Goal: Complete application form: Complete application form

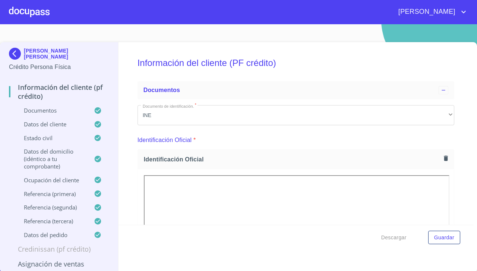
click at [28, 15] on div at bounding box center [29, 12] width 41 height 24
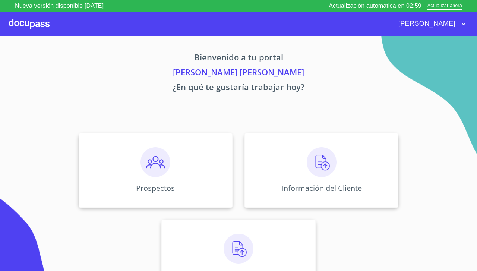
click at [319, 169] on img at bounding box center [322, 162] width 30 height 30
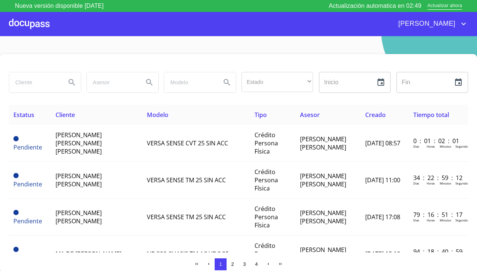
click at [326, 141] on td "[PERSON_NAME] [PERSON_NAME]" at bounding box center [327, 143] width 65 height 37
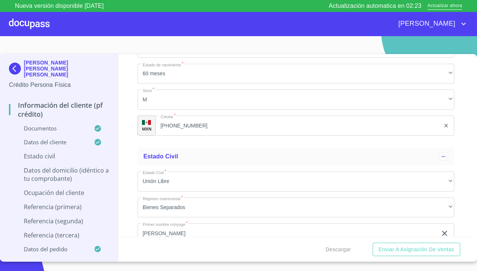
scroll to position [2408, 0]
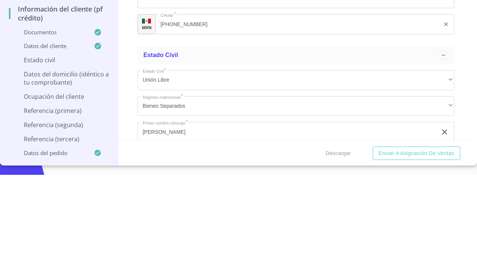
type input "2327396819"
click at [459, 200] on div "Información del cliente (PF crédito) Documentos Documento de identificación.   …" at bounding box center [295, 145] width 355 height 183
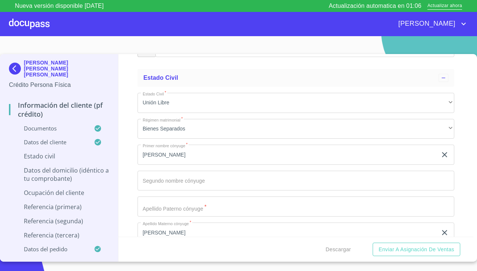
scroll to position [2490, 0]
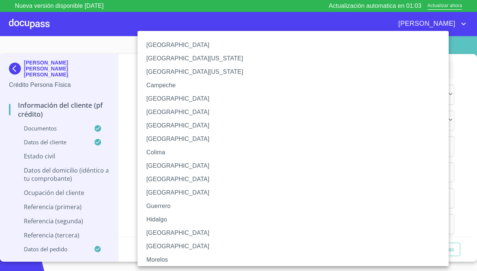
click at [220, 233] on li "[GEOGRAPHIC_DATA]" at bounding box center [295, 232] width 317 height 13
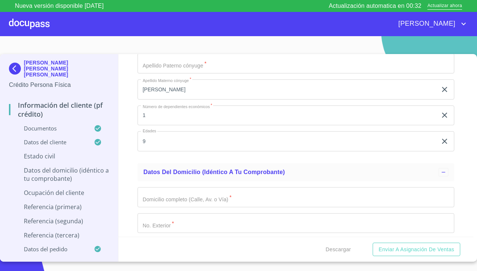
scroll to position [2628, 0]
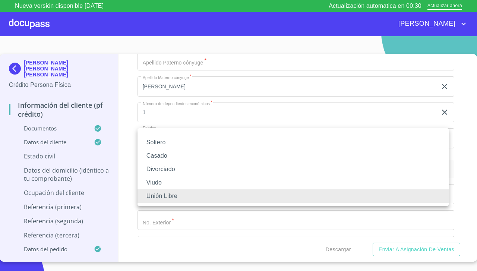
click at [311, 146] on li "Soltero" at bounding box center [292, 142] width 311 height 13
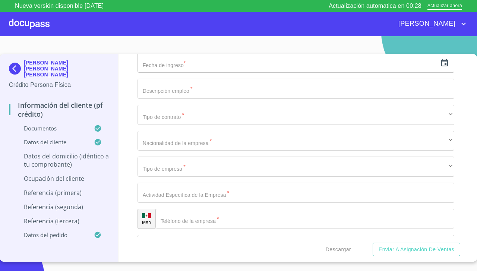
scroll to position [2659, 0]
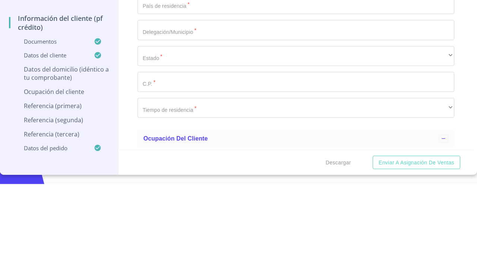
scroll to position [2704, 0]
type input "Vista del"
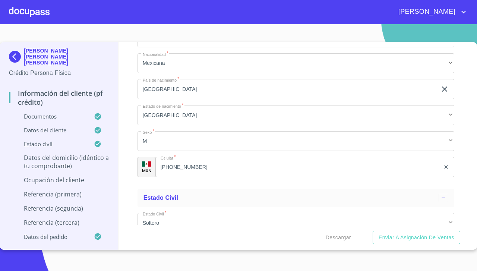
scroll to position [1537, 0]
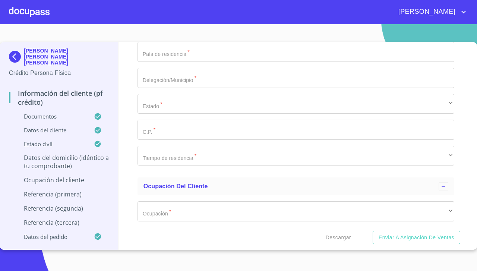
type input "Vista del mar"
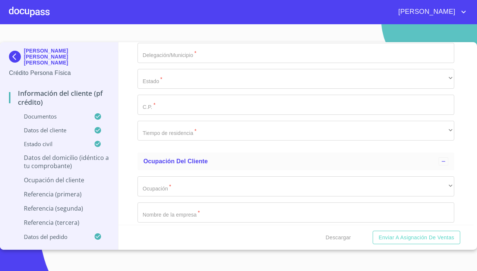
scroll to position [2759, 0]
type input "720"
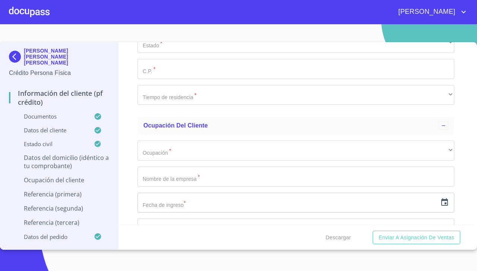
scroll to position [2811, 0]
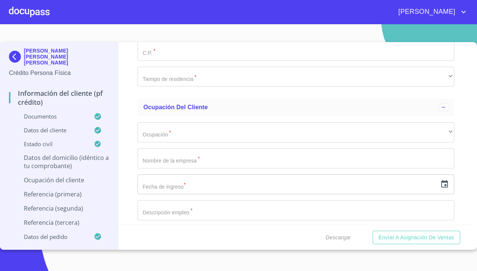
type input "av las terrazas"
type input "4"
click at [460, 104] on div "Información del cliente (PF crédito) Documentos Documento de identificación.   …" at bounding box center [295, 133] width 355 height 183
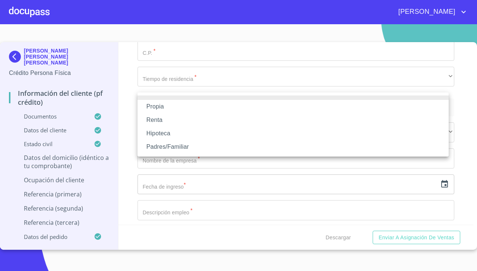
click at [217, 120] on li "Renta" at bounding box center [292, 119] width 311 height 13
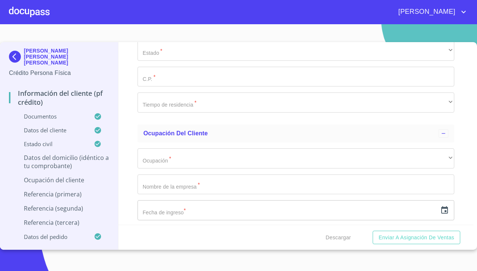
type input "$4"
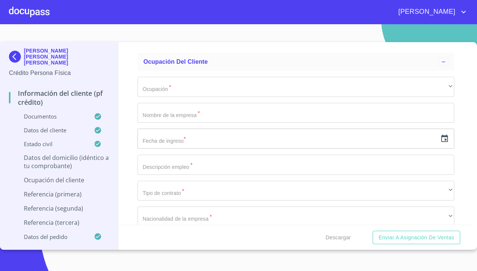
scroll to position [2899, 0]
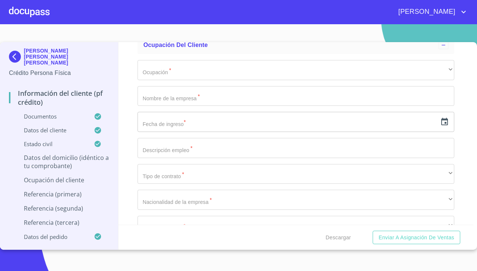
type input "$5,000"
type input "Echeverría"
click at [463, 88] on div "Información del cliente (PF crédito) Documentos Documento de identificación.   …" at bounding box center [295, 133] width 355 height 183
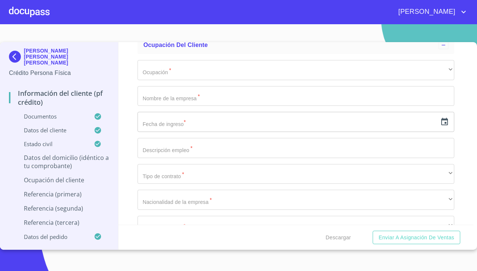
type input "E"
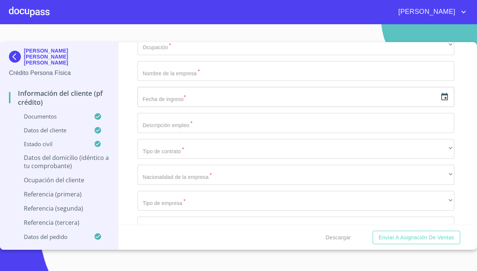
scroll to position [2931, 0]
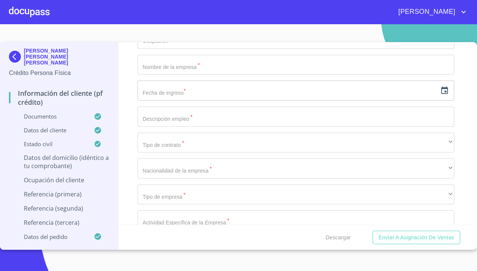
type input "[GEOGRAPHIC_DATA]"
type input "Tlaquepaque"
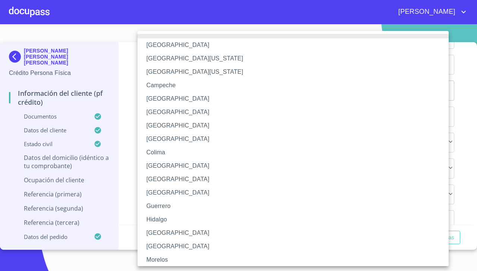
click at [213, 231] on li "[GEOGRAPHIC_DATA]" at bounding box center [295, 232] width 317 height 13
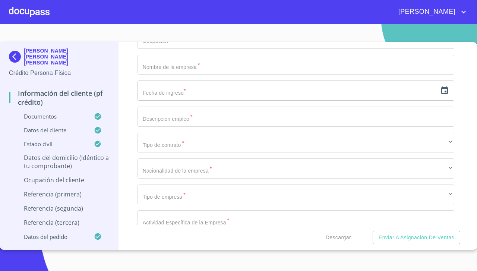
type input "45599"
click at [463, 118] on div "Información del cliente (PF crédito) Documentos Documento de identificación.   …" at bounding box center [295, 133] width 355 height 183
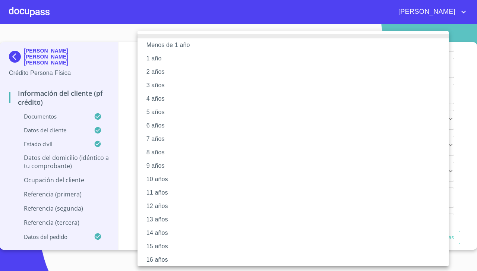
click at [178, 248] on li "15 años" at bounding box center [295, 246] width 317 height 13
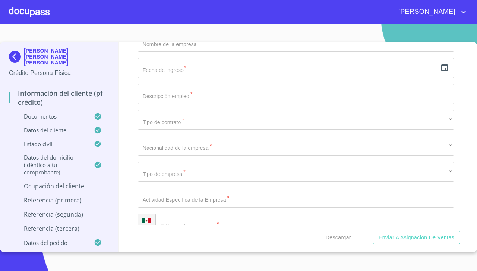
click at [459, 150] on div "Información del cliente (PF crédito) Documentos Documento de identificación.   …" at bounding box center [295, 133] width 355 height 183
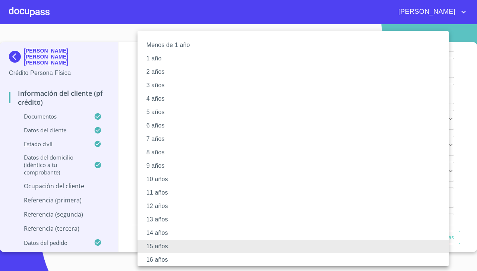
click at [240, 175] on li "10 años" at bounding box center [295, 179] width 317 height 13
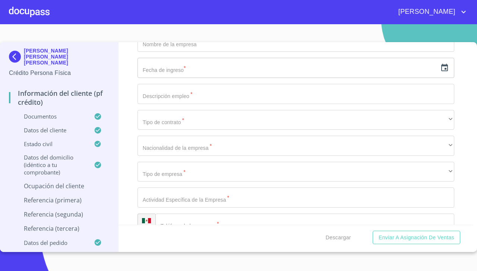
click at [464, 148] on div "Información del cliente (PF crédito) Documentos Documento de identificación.   …" at bounding box center [295, 133] width 355 height 183
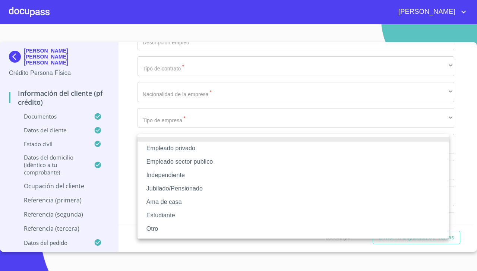
click at [356, 146] on li "Empleado privado" at bounding box center [292, 148] width 311 height 13
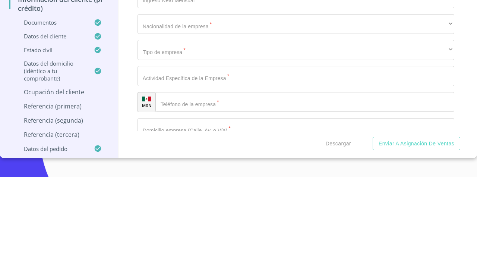
type input "Vinser construcciones"
click at [279, 24] on input "text" at bounding box center [287, 14] width 300 height 20
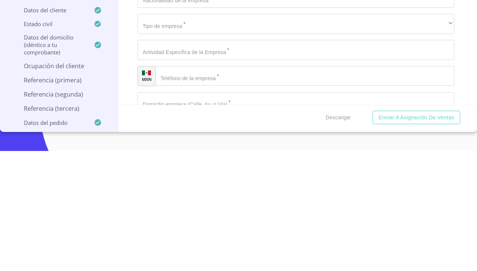
click at [443, 19] on icon "button" at bounding box center [444, 14] width 9 height 9
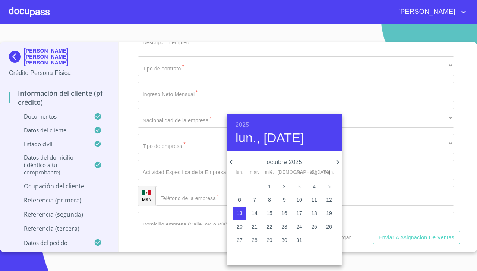
click at [301, 162] on p "octubre 2025" at bounding box center [284, 162] width 98 height 9
click at [247, 121] on h6 "2025" at bounding box center [241, 125] width 13 height 10
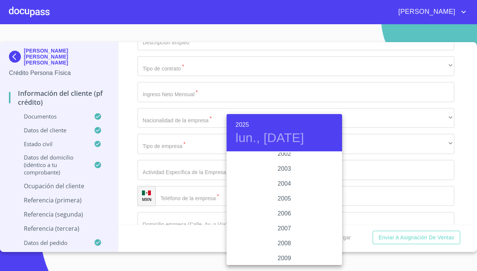
scroll to position [1153, 0]
click at [294, 198] on div "2005" at bounding box center [285, 199] width 116 height 15
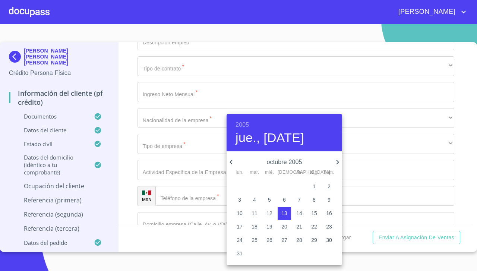
click at [316, 188] on span "1" at bounding box center [313, 186] width 13 height 7
type input "1 de oct. de 2005"
click at [130, 198] on div at bounding box center [238, 135] width 477 height 271
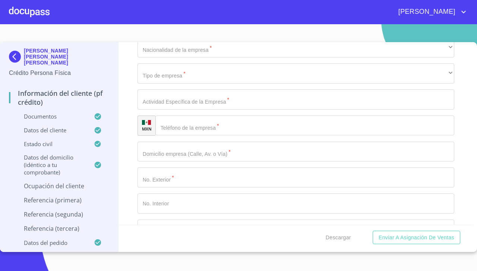
scroll to position [3083, 0]
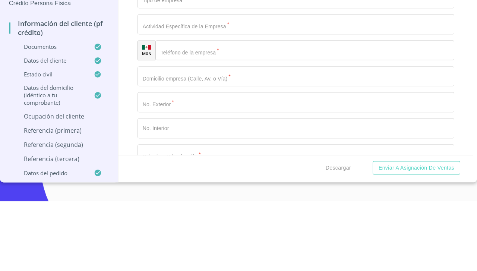
type input "Ing civil"
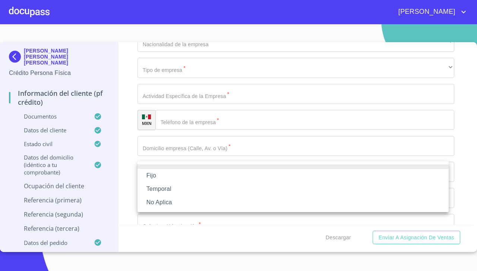
click at [233, 180] on li "Fijo" at bounding box center [292, 175] width 311 height 13
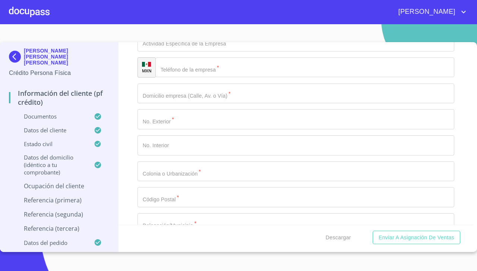
scroll to position [3137, 0]
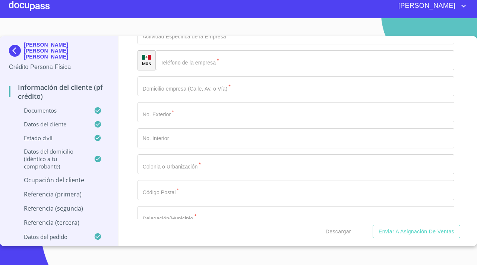
scroll to position [3182, 0]
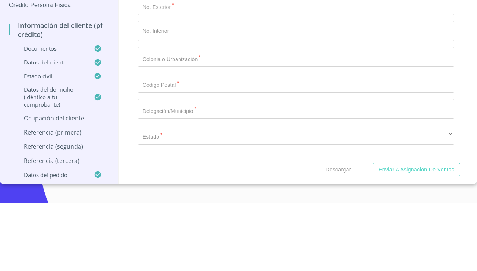
type input "150000"
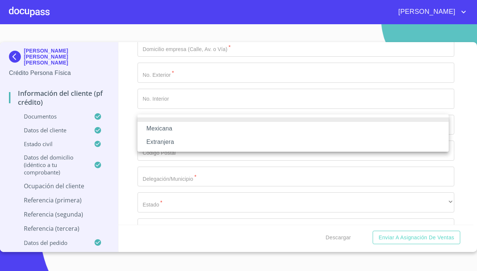
click at [218, 131] on li "Mexicana" at bounding box center [292, 128] width 311 height 13
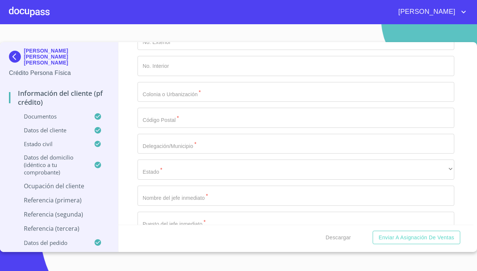
scroll to position [3219, 0]
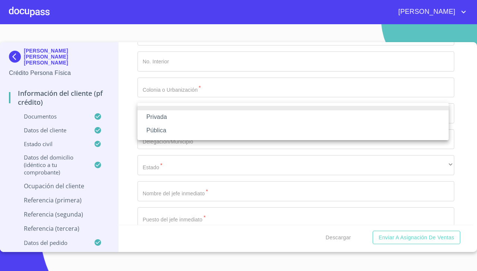
click at [264, 119] on li "Privada" at bounding box center [292, 116] width 311 height 13
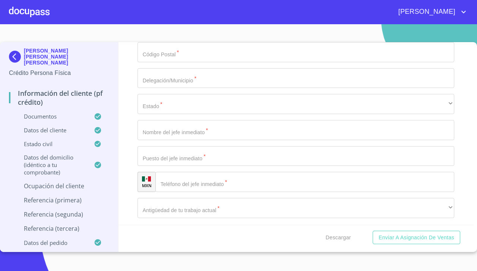
type input "Construccion"
type input "Calle ayuntamiento"
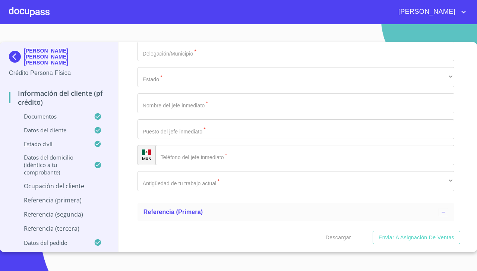
scroll to position [3346, 0]
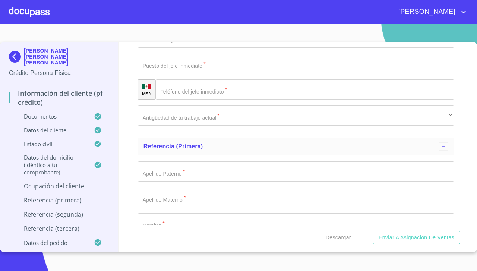
scroll to position [3374, 0]
type input "327"
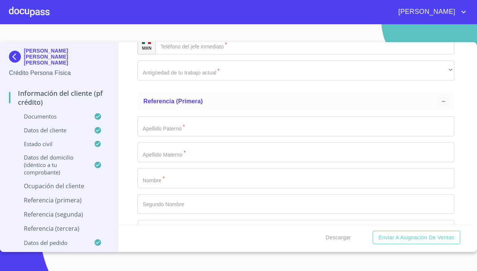
type input "Centro"
type input "47600"
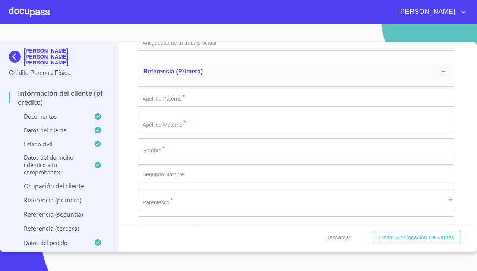
scroll to position [3466, 0]
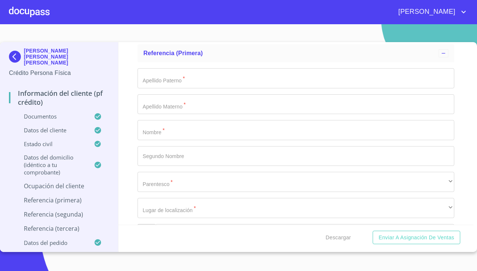
type input "Tepatitlán"
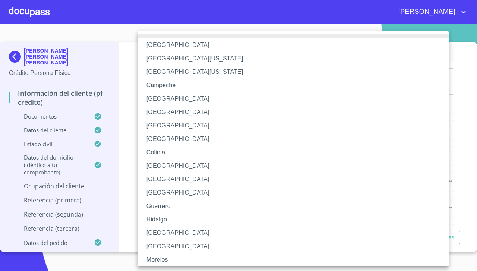
click at [206, 233] on li "[GEOGRAPHIC_DATA]" at bounding box center [295, 232] width 317 height 13
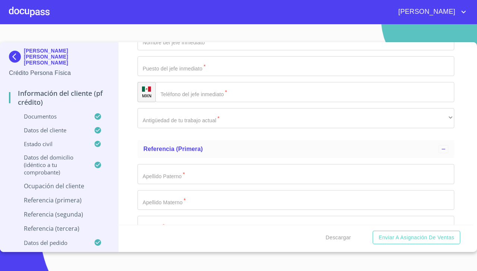
click at [265, 50] on input "Documento de identificación.   *" at bounding box center [295, 40] width 317 height 20
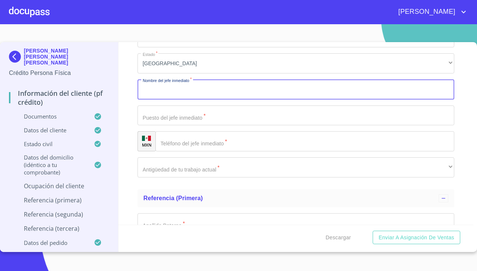
scroll to position [3320, 0]
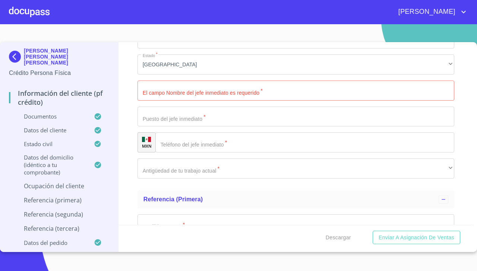
type input "(03)787816006"
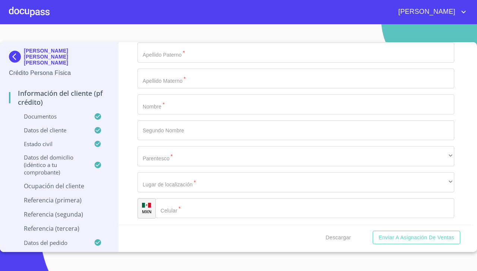
scroll to position [3495, 0]
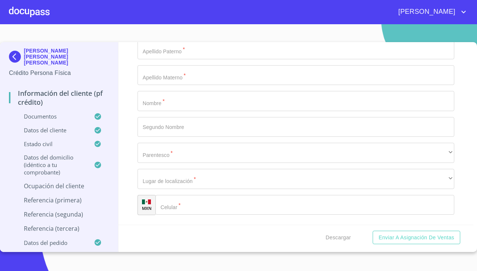
type input "Carlos madrigal"
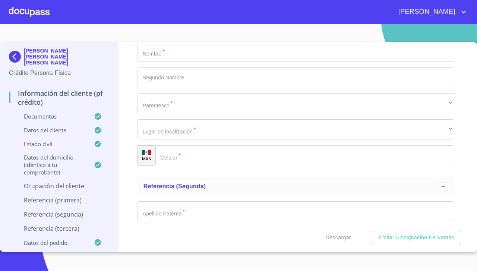
scroll to position [3550, 0]
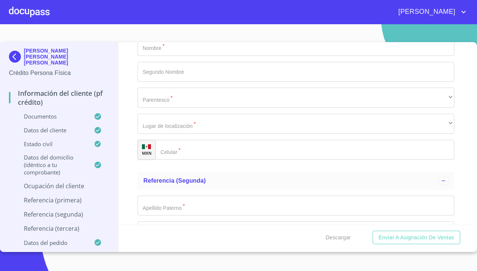
type input "encargado de obra"
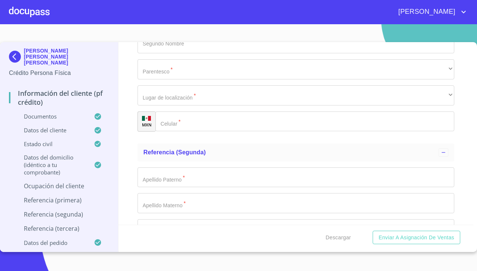
type input "(33)21814568"
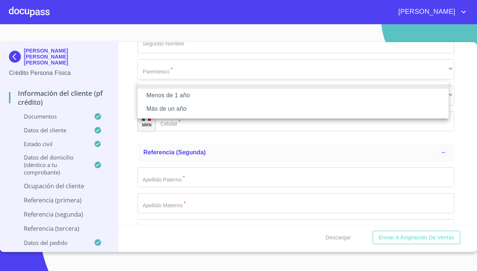
click at [359, 113] on li "Más de un año" at bounding box center [292, 108] width 311 height 13
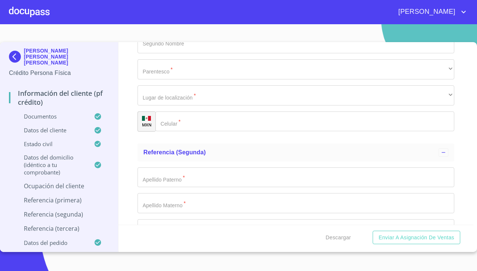
scroll to position [3597, 0]
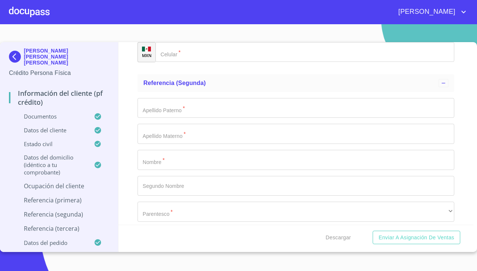
scroll to position [3653, 0]
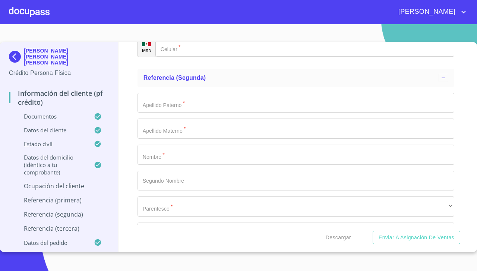
type input "Ramirez"
type input "Vázquez"
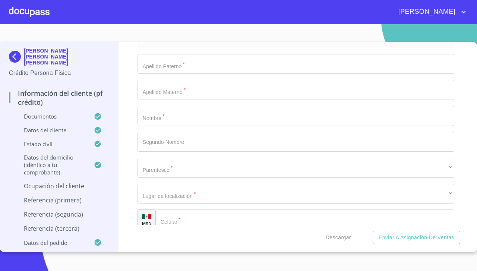
scroll to position [3696, 0]
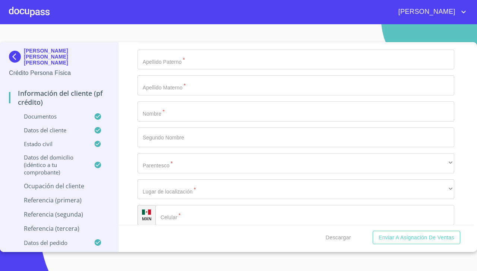
type input "Eva"
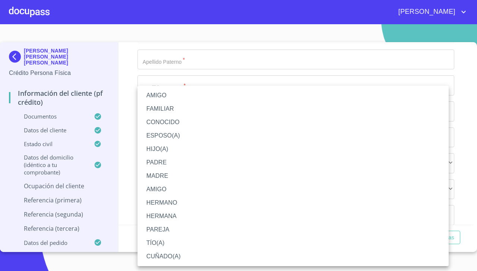
click at [181, 218] on li "HERMANA" at bounding box center [292, 215] width 311 height 13
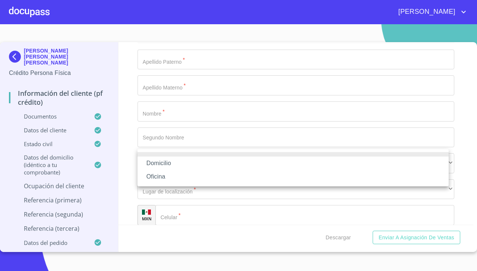
click at [319, 159] on li "Domicilio" at bounding box center [292, 162] width 311 height 13
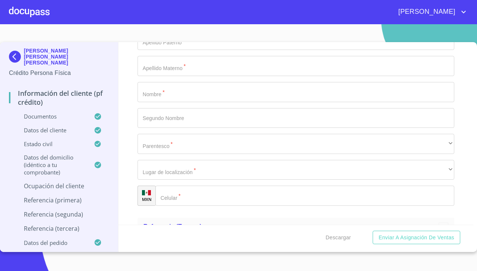
scroll to position [3718, 0]
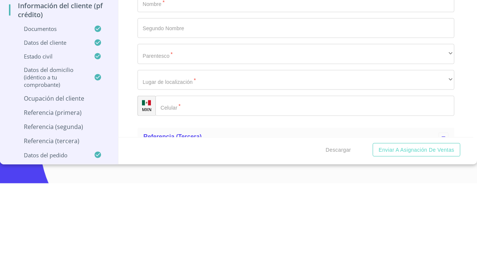
scroll to position [3753, 0]
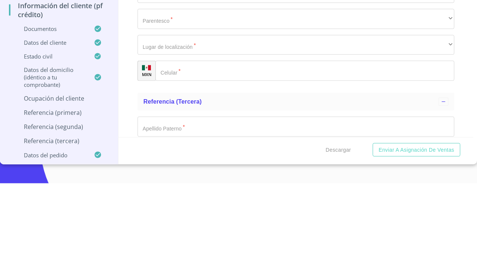
type input "(23)21345349"
click at [399, 13] on input "Documento de identificación.   *" at bounding box center [295, 3] width 317 height 20
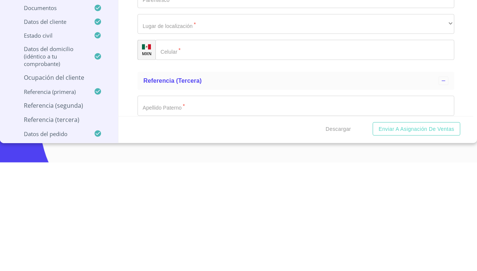
type input "Barrientos"
click at [266, 39] on input "Documento de identificación.   *" at bounding box center [295, 29] width 317 height 20
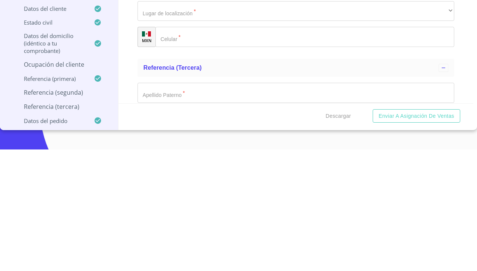
scroll to position [3797, 0]
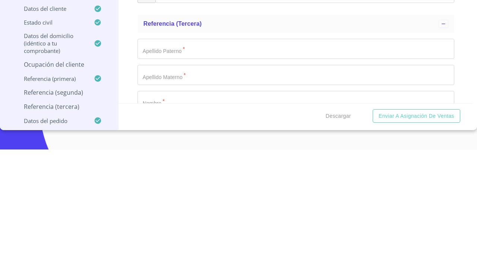
type input "ramirez"
click at [239, 21] on input "Documento de identificación.   *" at bounding box center [295, 11] width 317 height 20
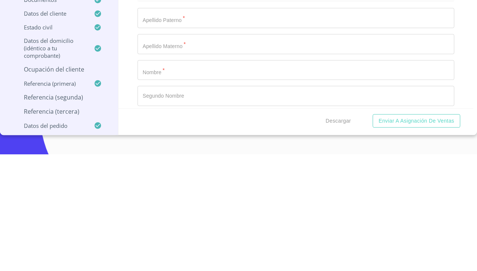
scroll to position [3847, 0]
type input "aldhair"
click at [258, 22] on div "​" at bounding box center [295, 12] width 317 height 20
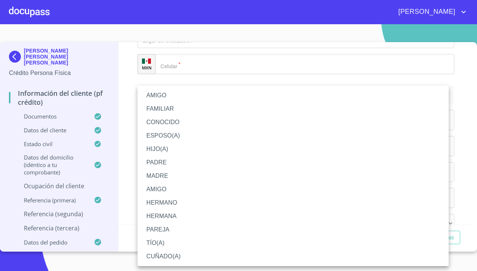
click at [226, 114] on li "FAMILIAR" at bounding box center [292, 108] width 311 height 13
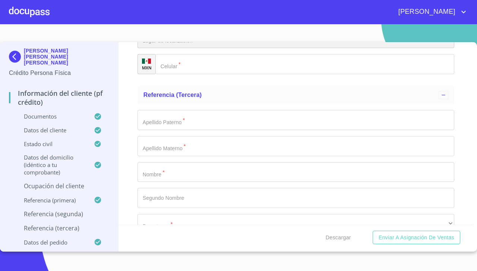
click at [196, 48] on div "​" at bounding box center [295, 38] width 317 height 20
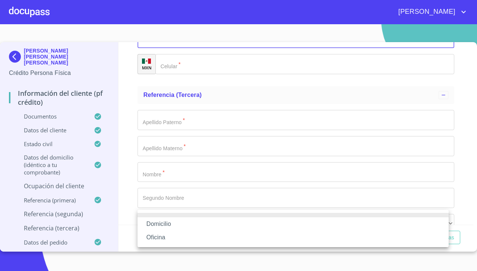
click at [212, 224] on li "Domicilio" at bounding box center [292, 223] width 311 height 13
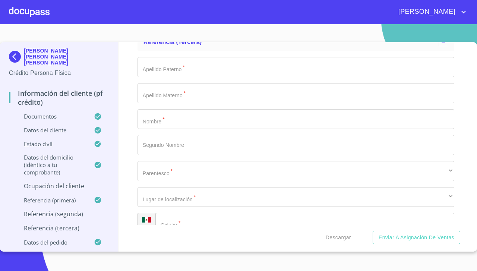
scroll to position [3924, 0]
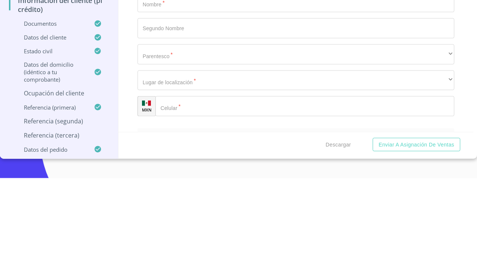
type input "(35)12811244"
click at [333, 23] on div "Referencia (tercera)" at bounding box center [290, 18] width 295 height 9
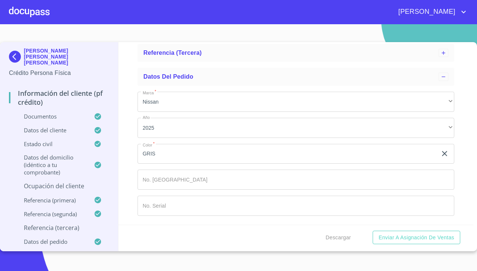
scroll to position [4012, 0]
click at [332, 57] on div "Referencia (tercera)" at bounding box center [290, 52] width 295 height 9
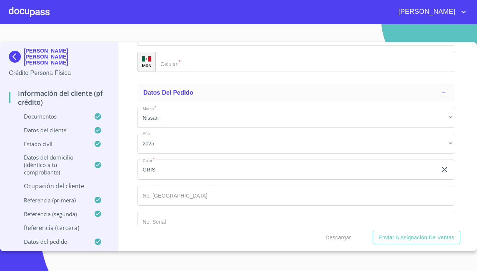
type input "[PERSON_NAME]"
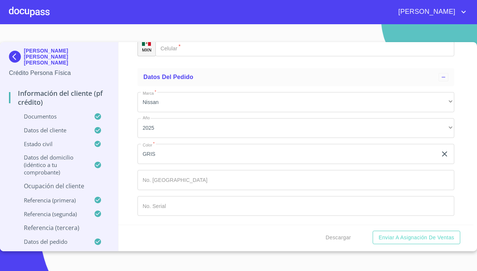
type input "[PERSON_NAME]"
type input "José"
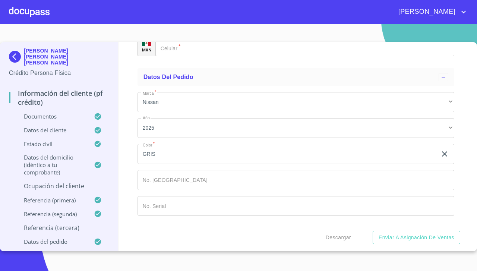
type input "Guadalupe"
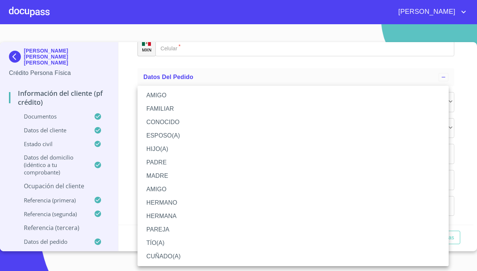
click at [197, 121] on li "CONOCIDO" at bounding box center [292, 122] width 311 height 13
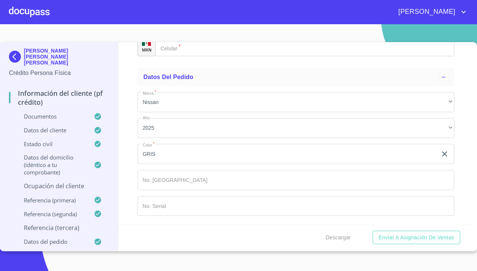
click at [226, 31] on div "​" at bounding box center [295, 20] width 317 height 20
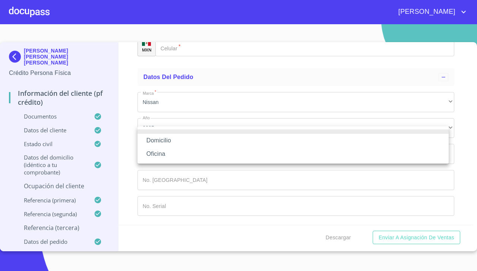
click at [229, 137] on li "Domicilio" at bounding box center [292, 140] width 311 height 13
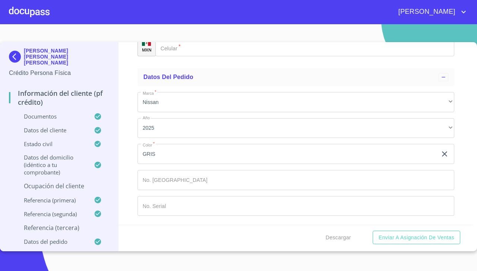
click at [241, 56] on input "Documento de identificación.   *" at bounding box center [304, 46] width 299 height 20
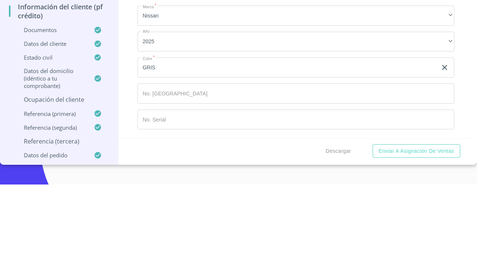
type input "(37)87319451"
click at [380, 82] on div "Datos del pedido" at bounding box center [290, 77] width 295 height 9
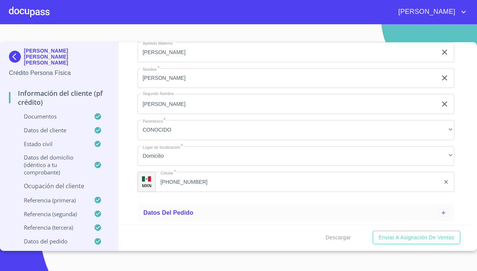
scroll to position [4122, 0]
click at [41, 183] on p "Ocupación del Cliente" at bounding box center [59, 186] width 100 height 8
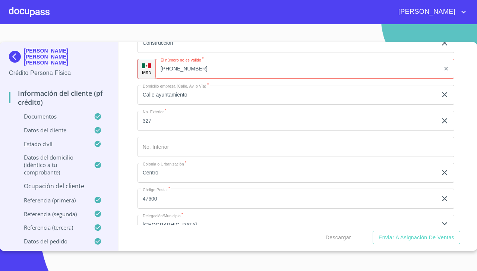
scroll to position [354, 0]
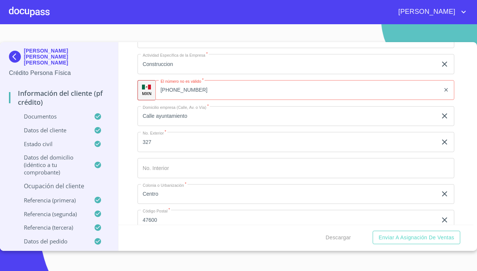
click at [409, 87] on input "(03)787816006" at bounding box center [297, 90] width 285 height 20
type input "0"
click at [335, 92] on input "Ocupación   *" at bounding box center [314, 90] width 281 height 20
type input "7"
click at [366, 98] on input "(37)878" at bounding box center [307, 90] width 266 height 20
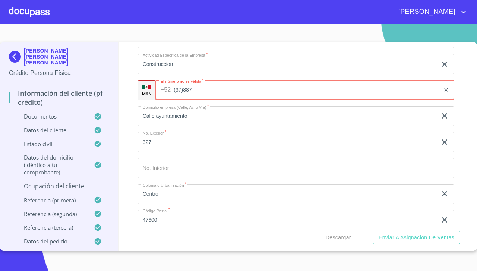
click at [305, 92] on input "(37)887" at bounding box center [307, 90] width 266 height 20
type input "(37)88781600"
click at [456, 78] on div "Información del cliente (PF crédito) Documentos Datos del cliente Estado Civil …" at bounding box center [295, 133] width 355 height 183
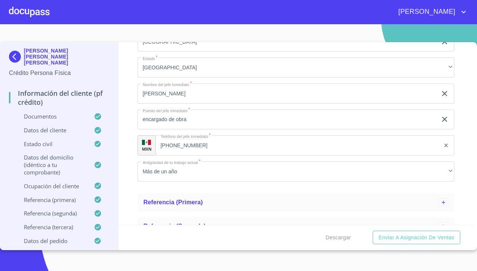
scroll to position [619, 0]
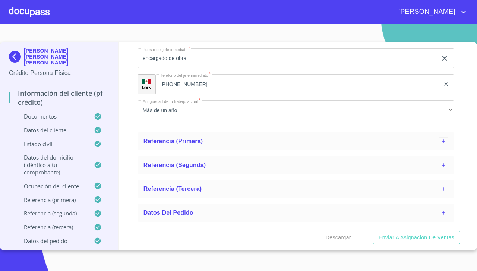
click at [342, 234] on span "Descargar" at bounding box center [338, 237] width 25 height 9
click at [340, 243] on button "Descargar" at bounding box center [338, 238] width 31 height 14
